Goal: Check status: Check status

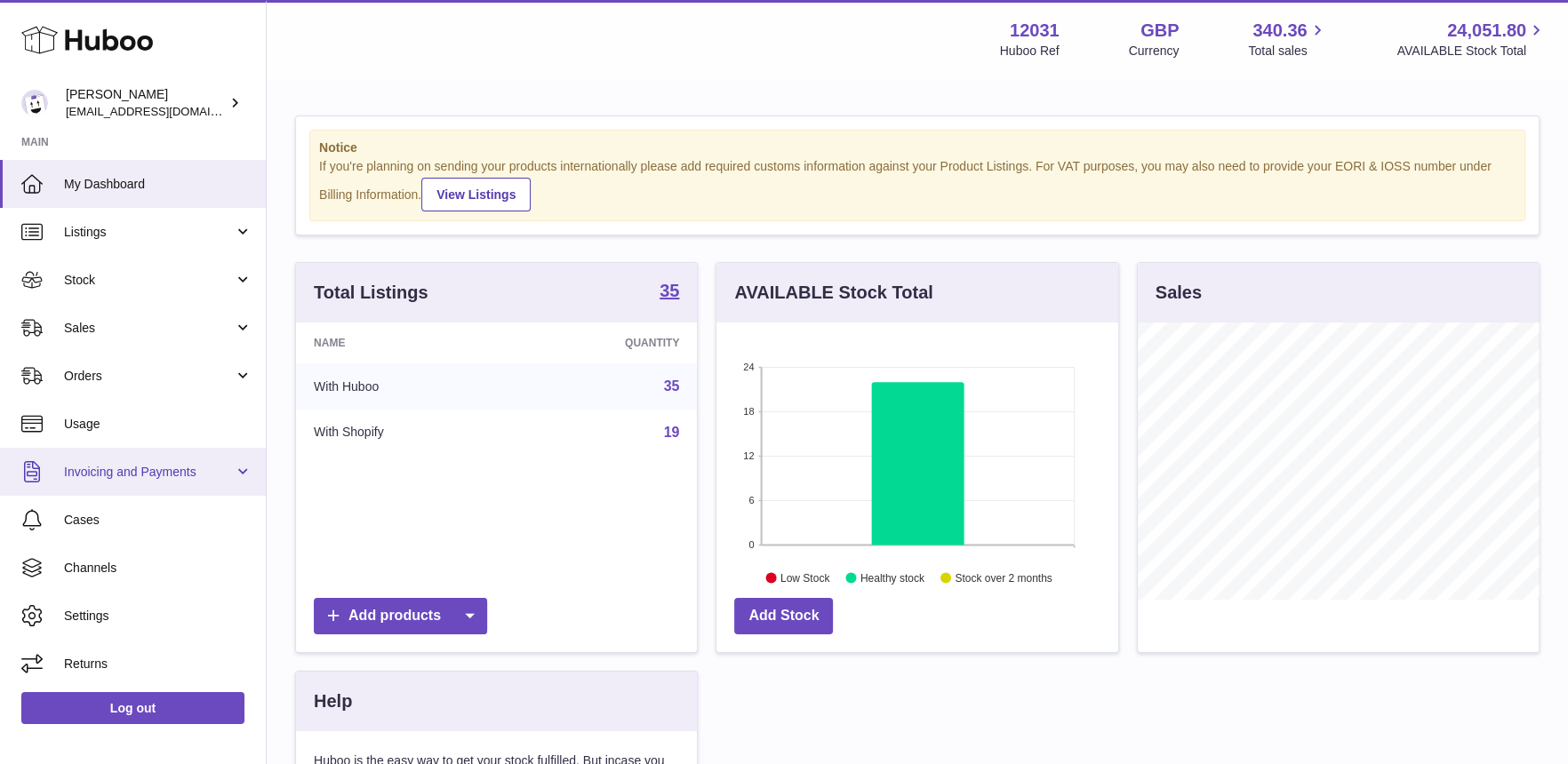
scroll to position [276, 401]
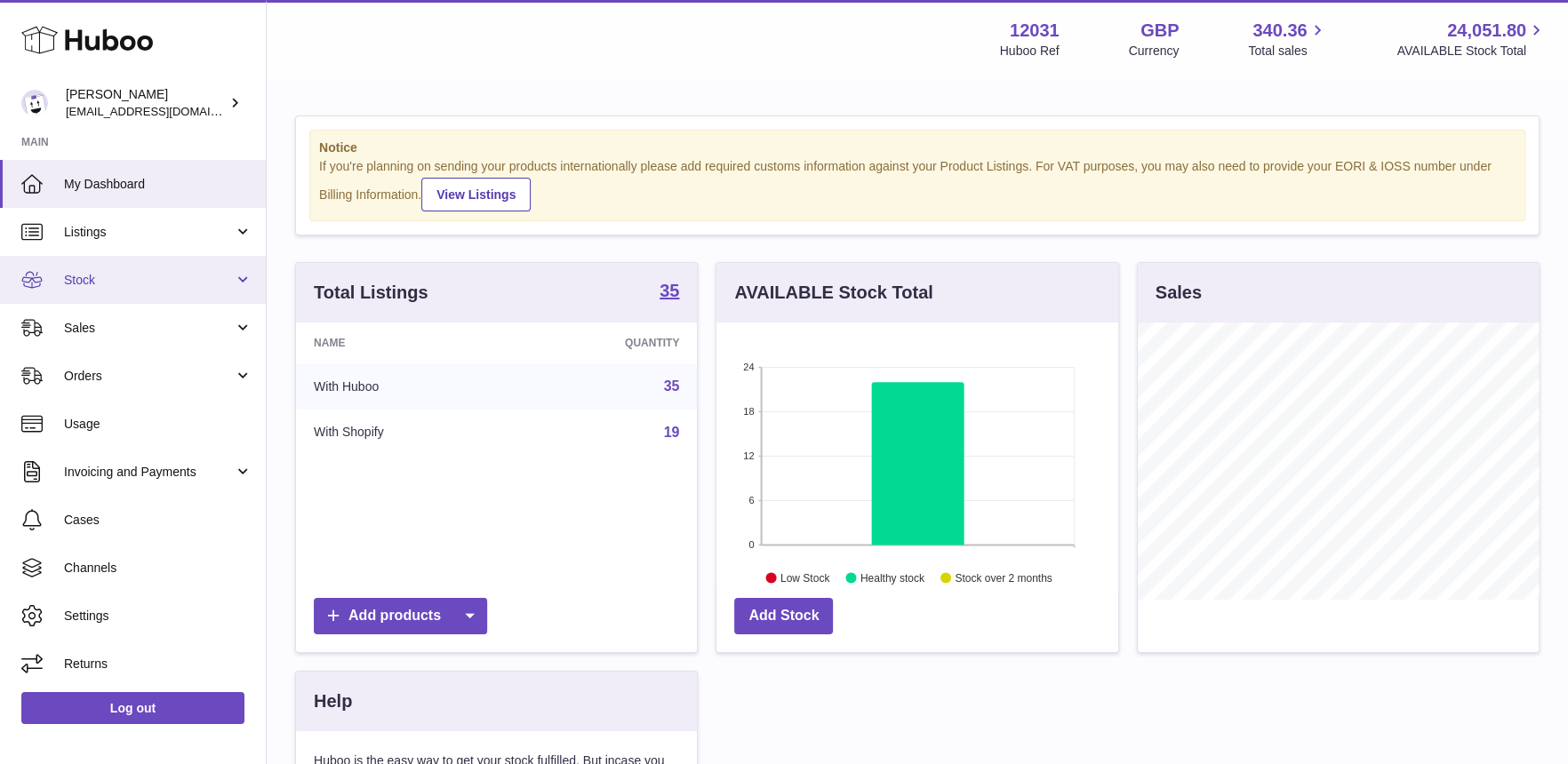
click at [72, 286] on span "Stock" at bounding box center [148, 280] width 170 height 17
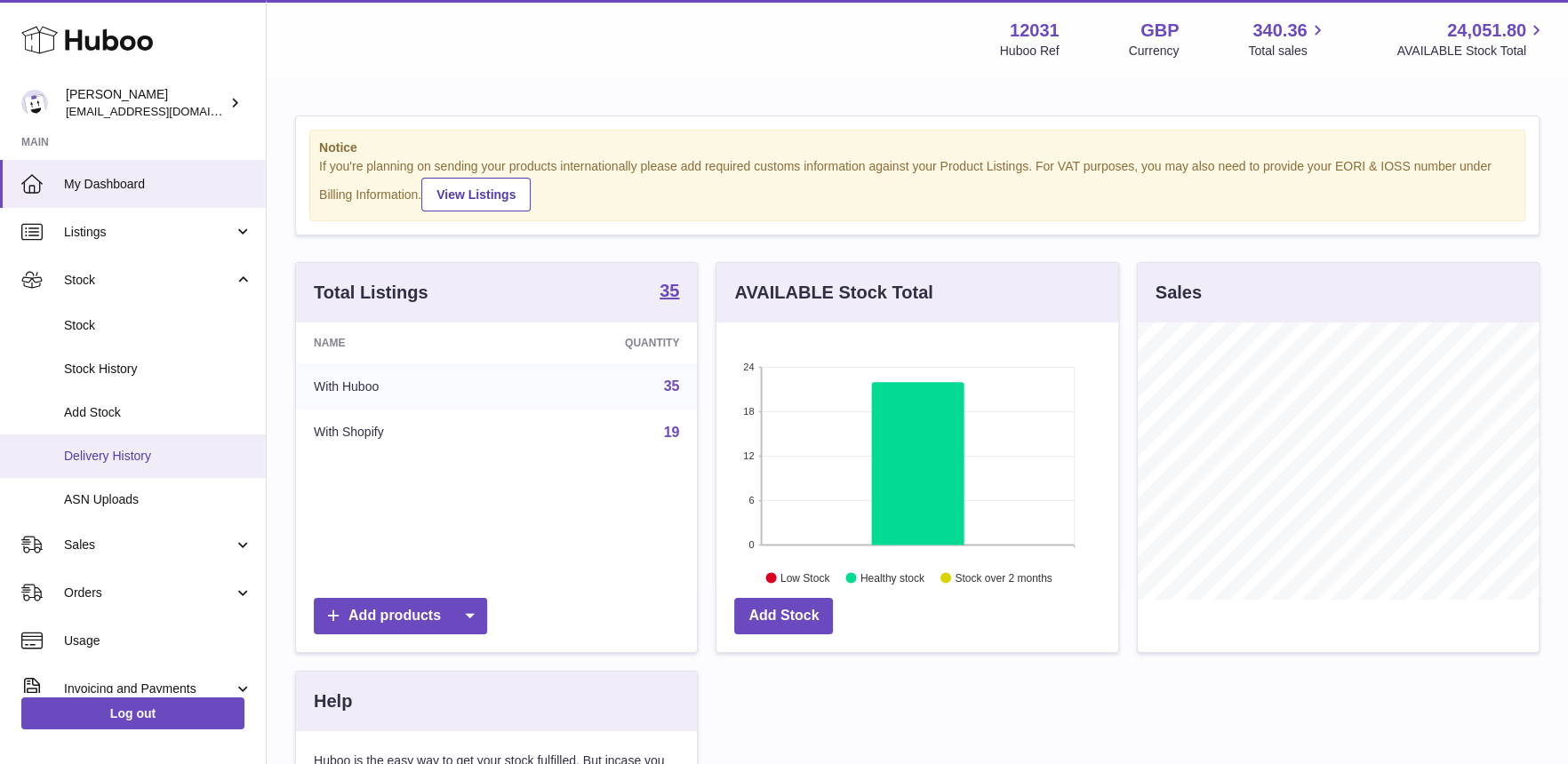
click at [107, 460] on span "Delivery History" at bounding box center [157, 456] width 188 height 17
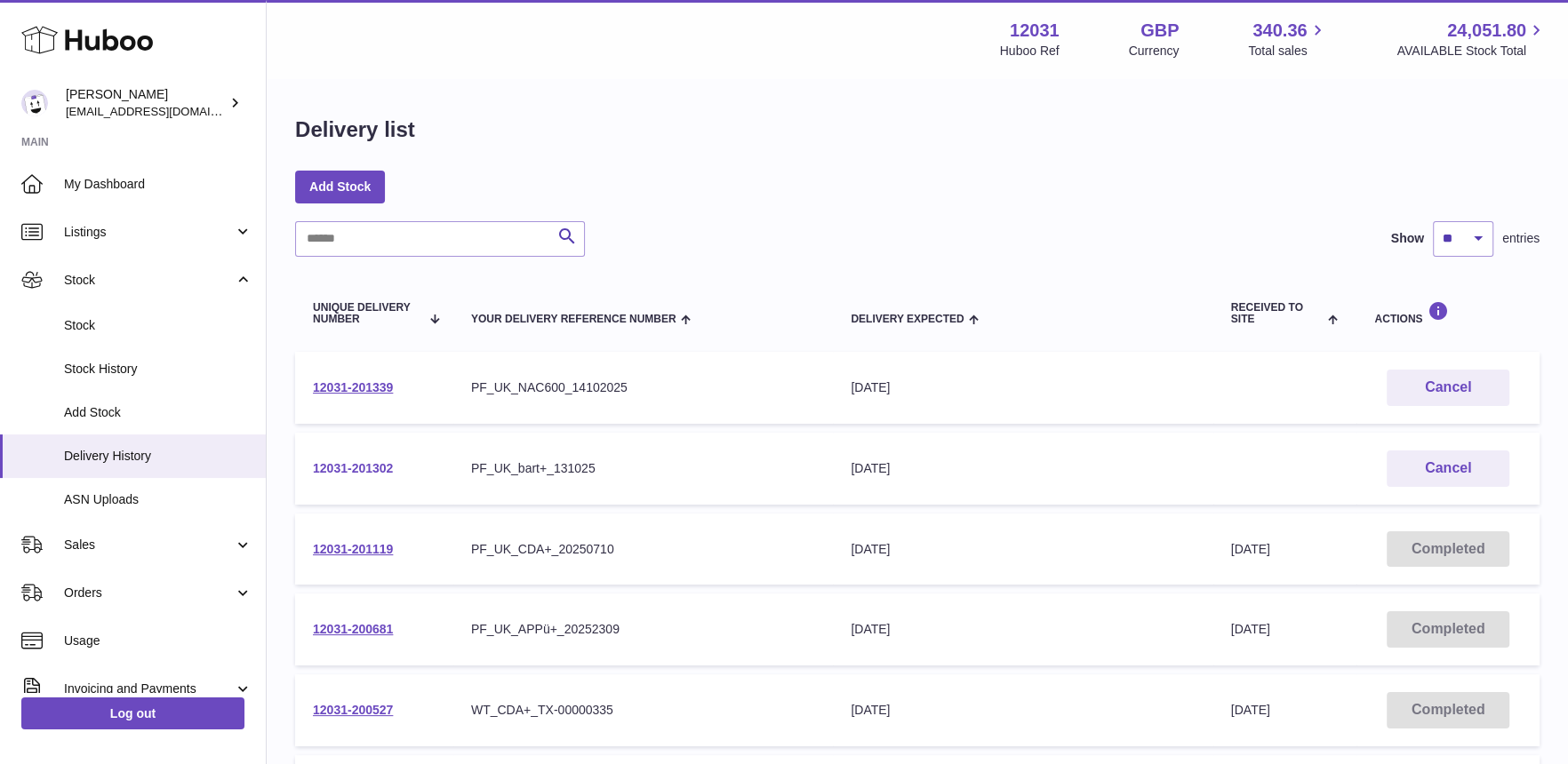
click at [320, 464] on link "12031-201302" at bounding box center [353, 468] width 80 height 15
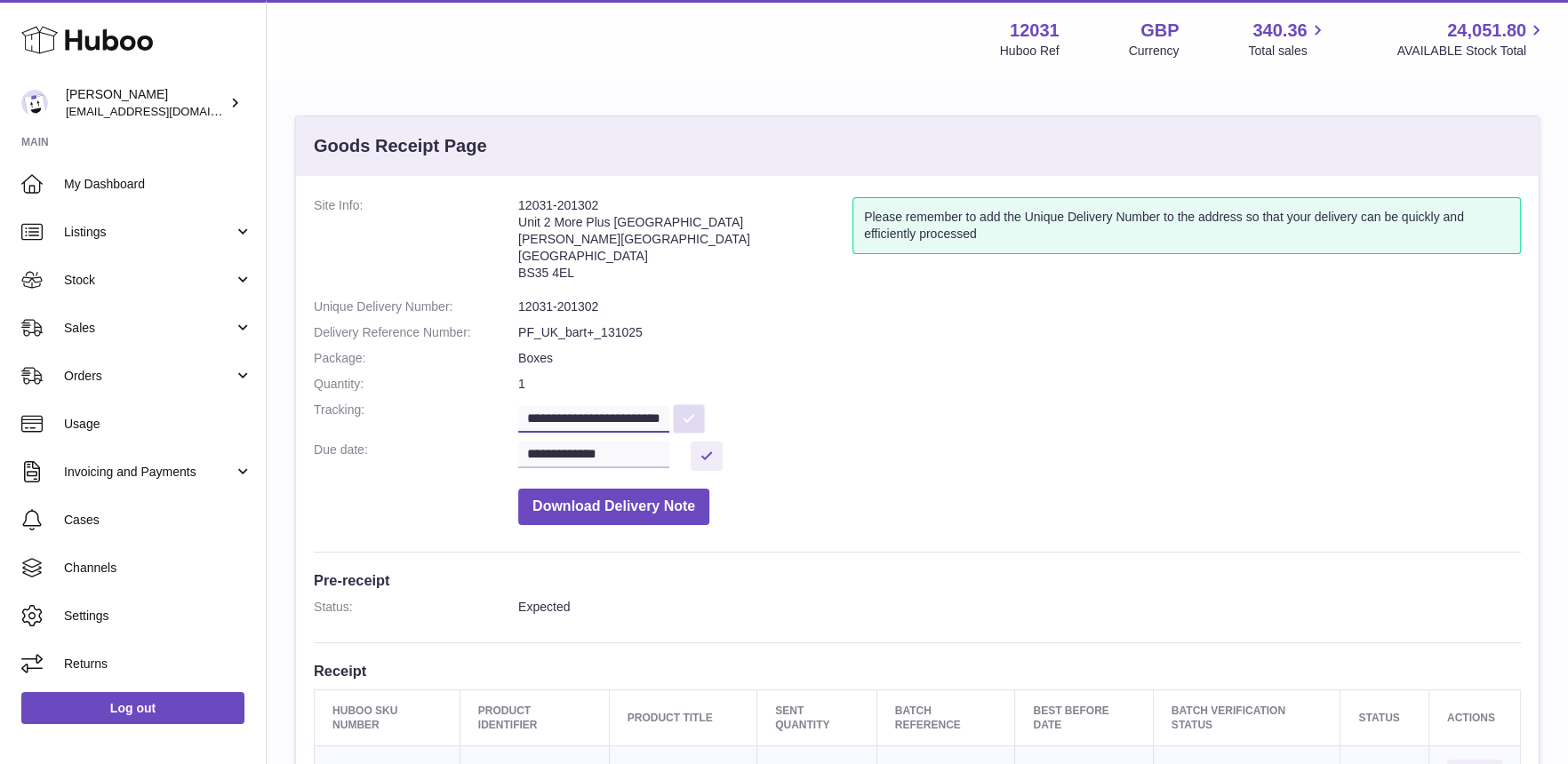
scroll to position [0, 27]
drag, startPoint x: 612, startPoint y: 423, endPoint x: 687, endPoint y: 422, distance: 75.0
click at [687, 422] on dd "**********" at bounding box center [1020, 417] width 1003 height 31
click at [137, 186] on span "My Dashboard" at bounding box center [157, 184] width 188 height 17
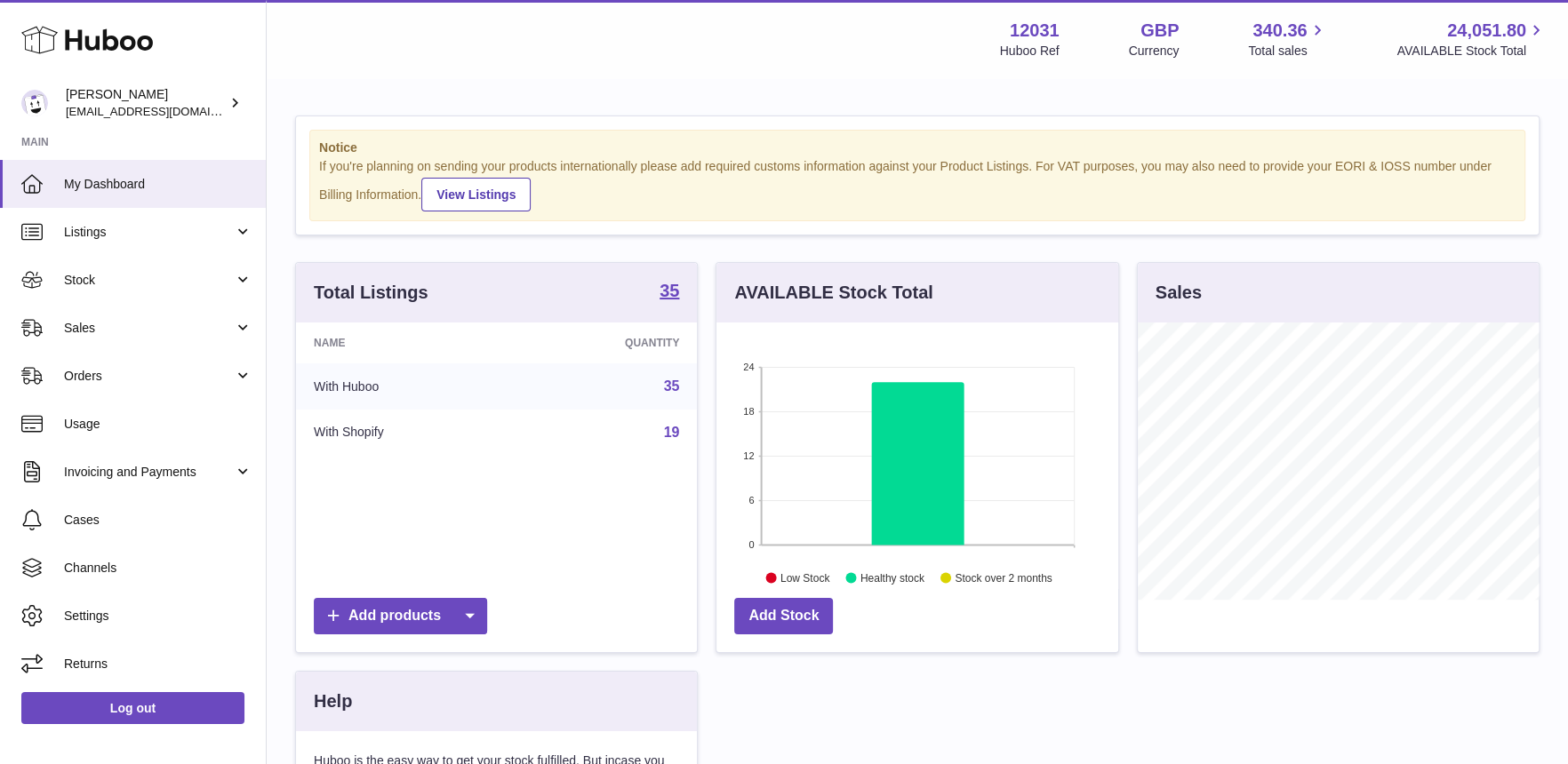
scroll to position [276, 401]
